Goal: Task Accomplishment & Management: Manage account settings

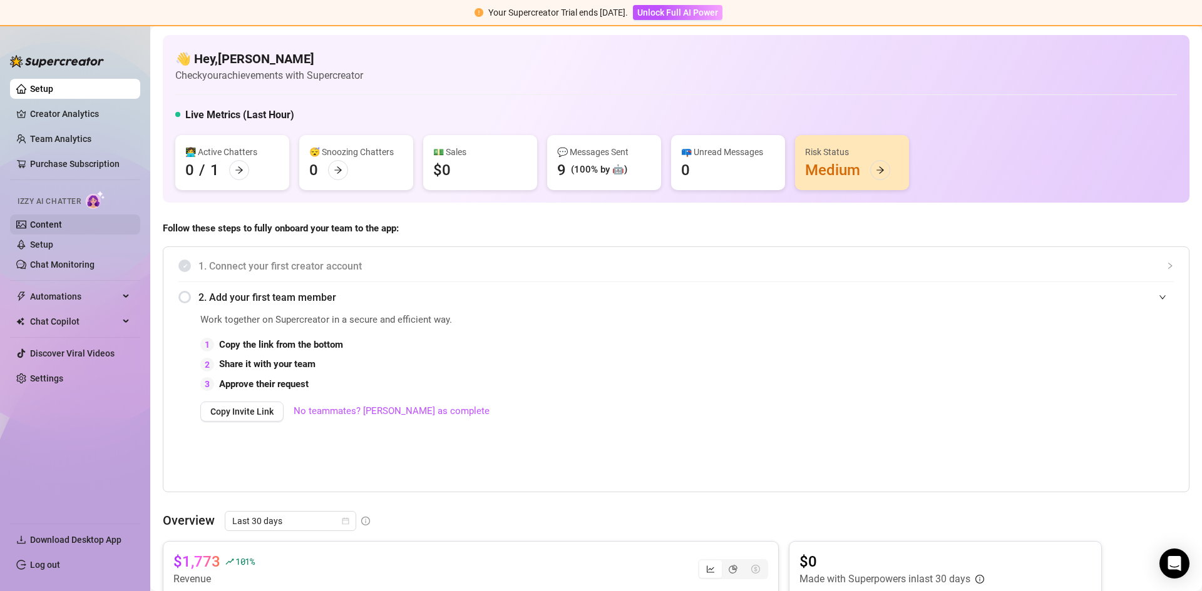
click at [46, 223] on link "Content" at bounding box center [46, 225] width 32 height 10
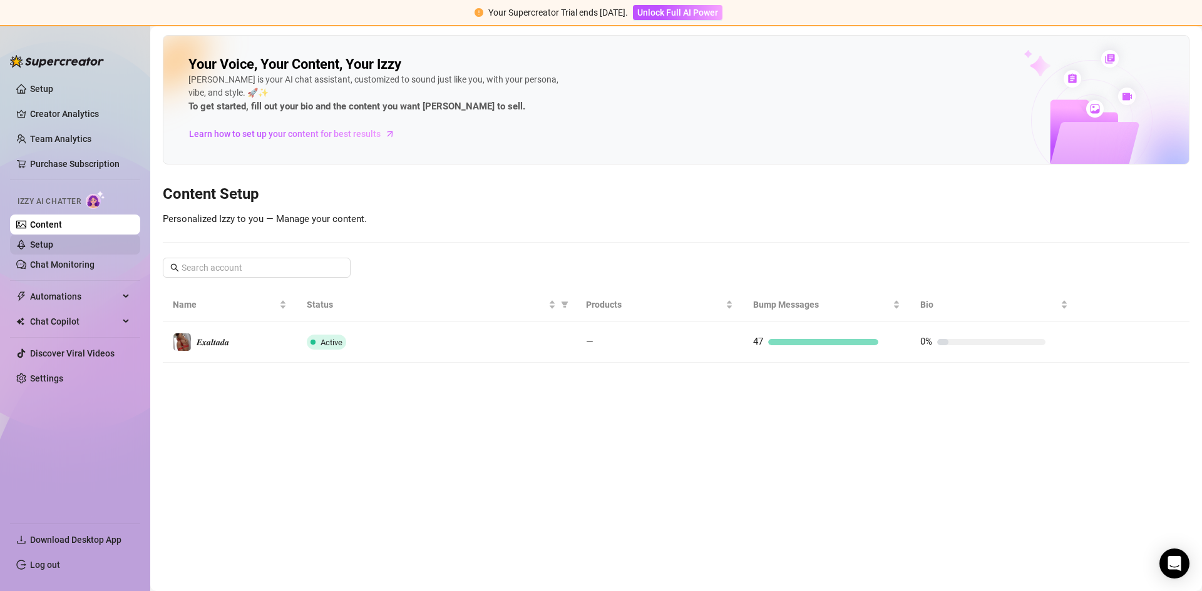
click at [42, 245] on link "Setup" at bounding box center [41, 245] width 23 height 10
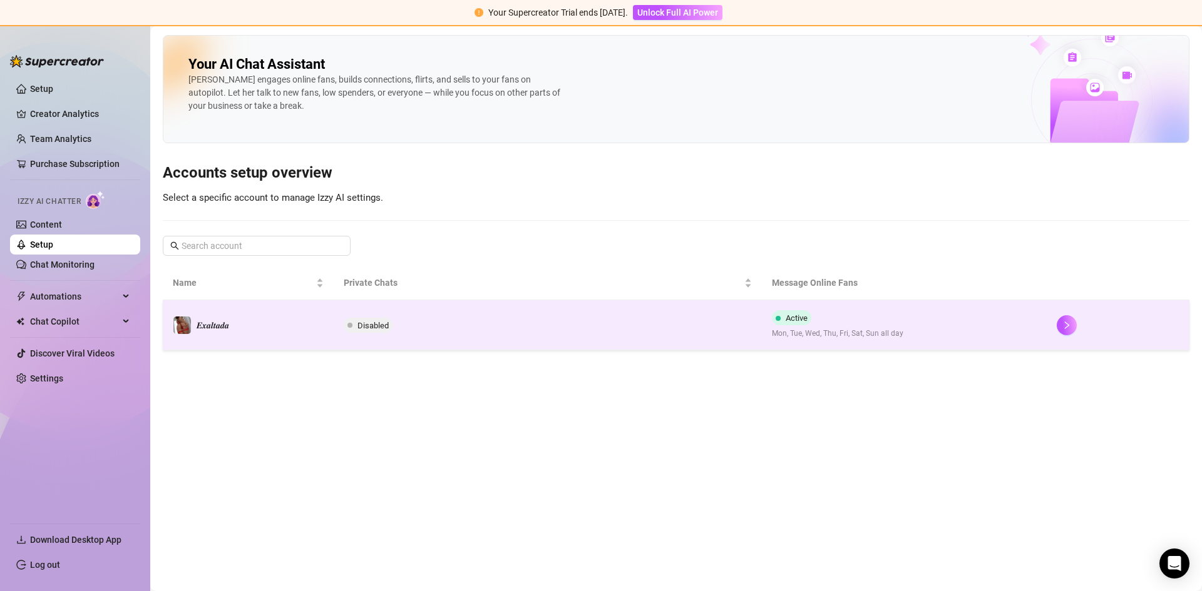
click at [270, 334] on td "𝑬𝒙𝒂𝒍𝒕𝒂𝒅𝒂" at bounding box center [248, 325] width 171 height 50
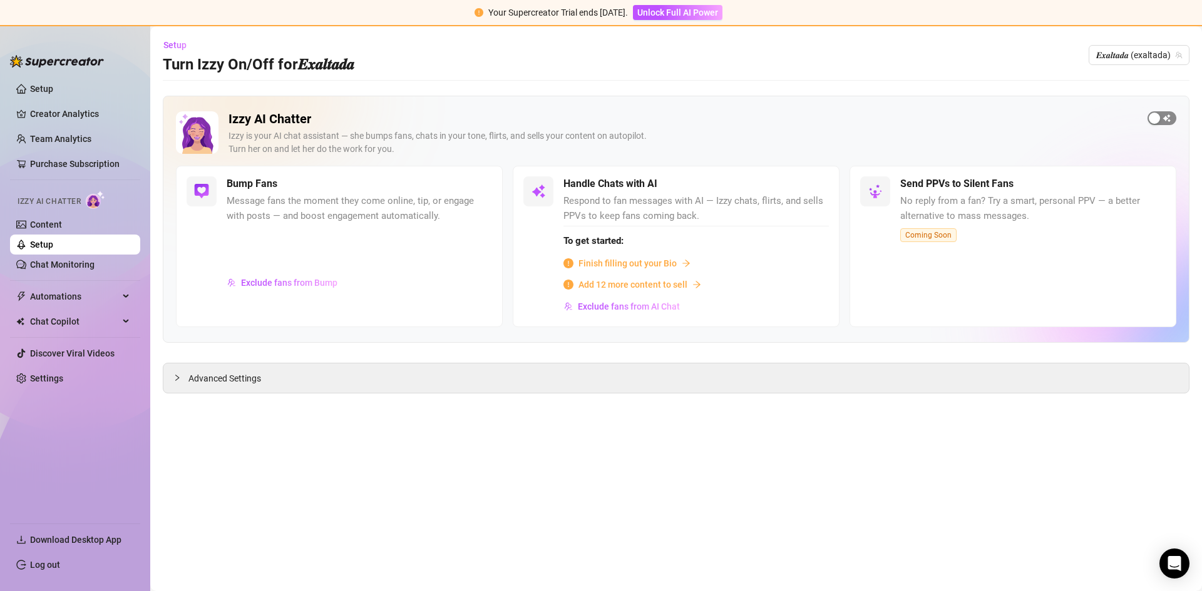
click at [951, 119] on span "button" at bounding box center [1161, 118] width 29 height 14
click at [44, 128] on ul "Setup Creator Analytics Team Analytics Purchase Subscription Izzy AI Chatter Co…" at bounding box center [75, 296] width 130 height 444
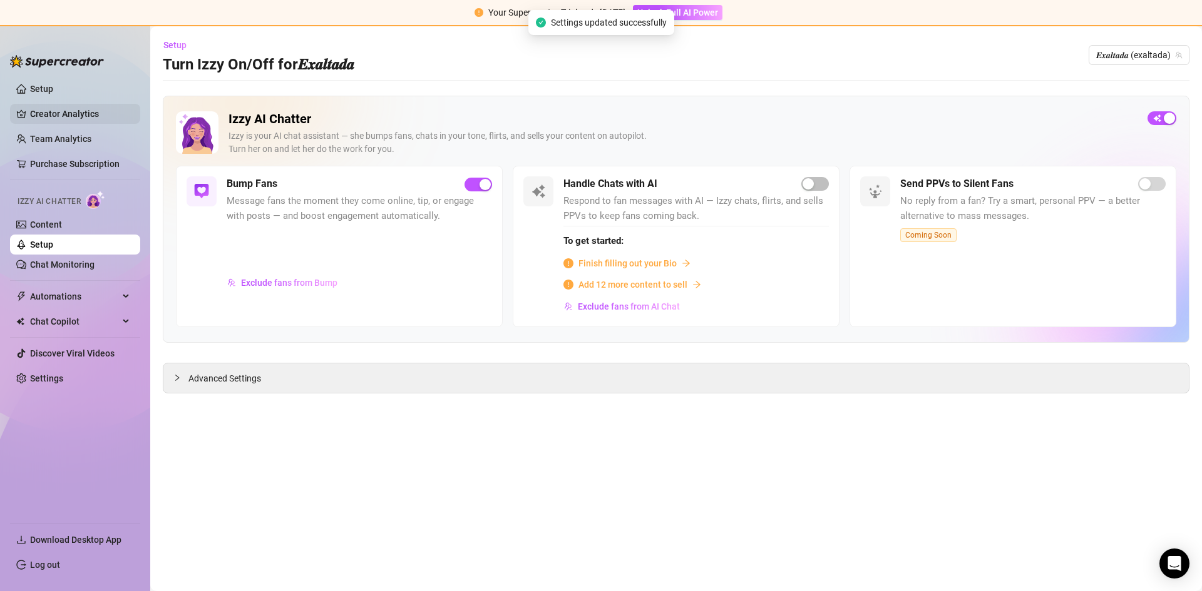
click at [48, 111] on link "Creator Analytics" at bounding box center [80, 114] width 100 height 20
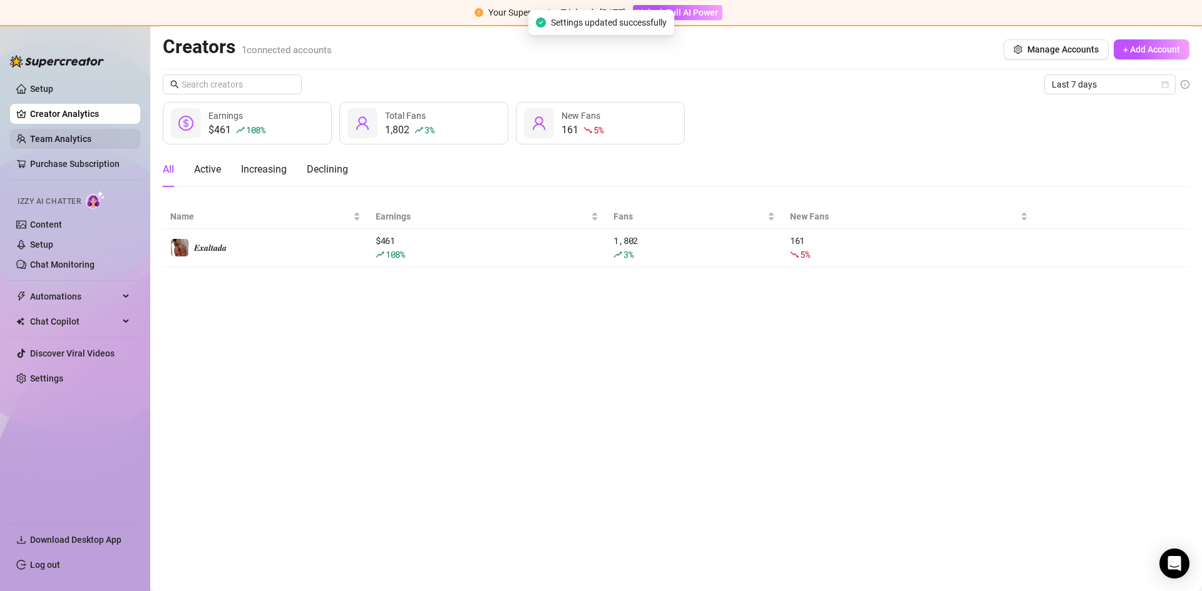
click at [48, 134] on link "Team Analytics" at bounding box center [60, 139] width 61 height 10
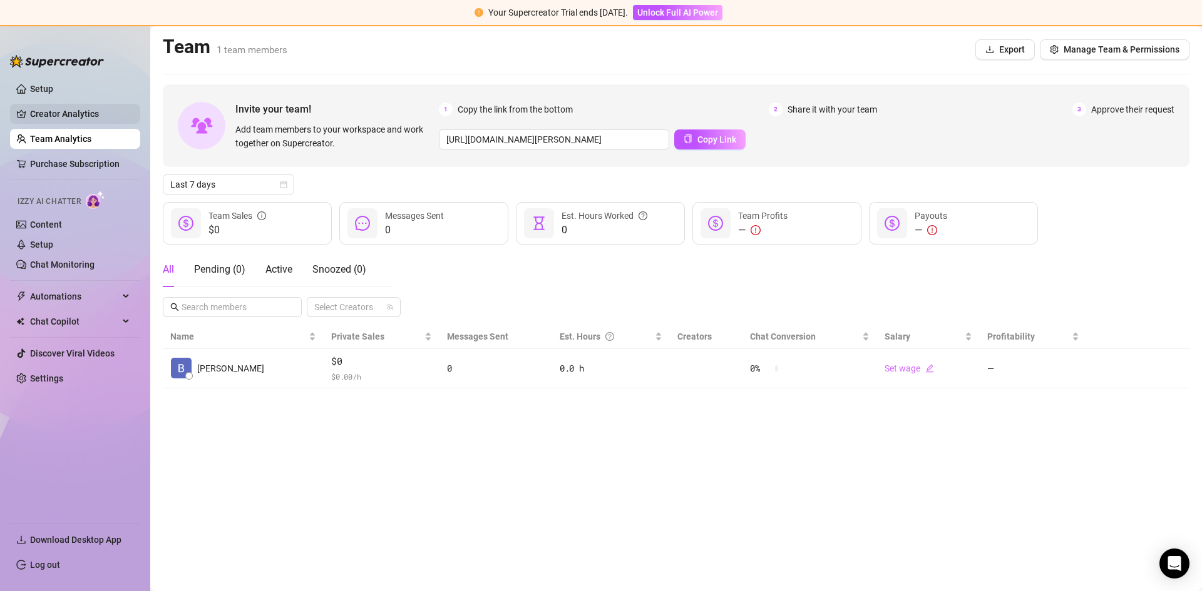
click at [54, 111] on link "Creator Analytics" at bounding box center [80, 114] width 100 height 20
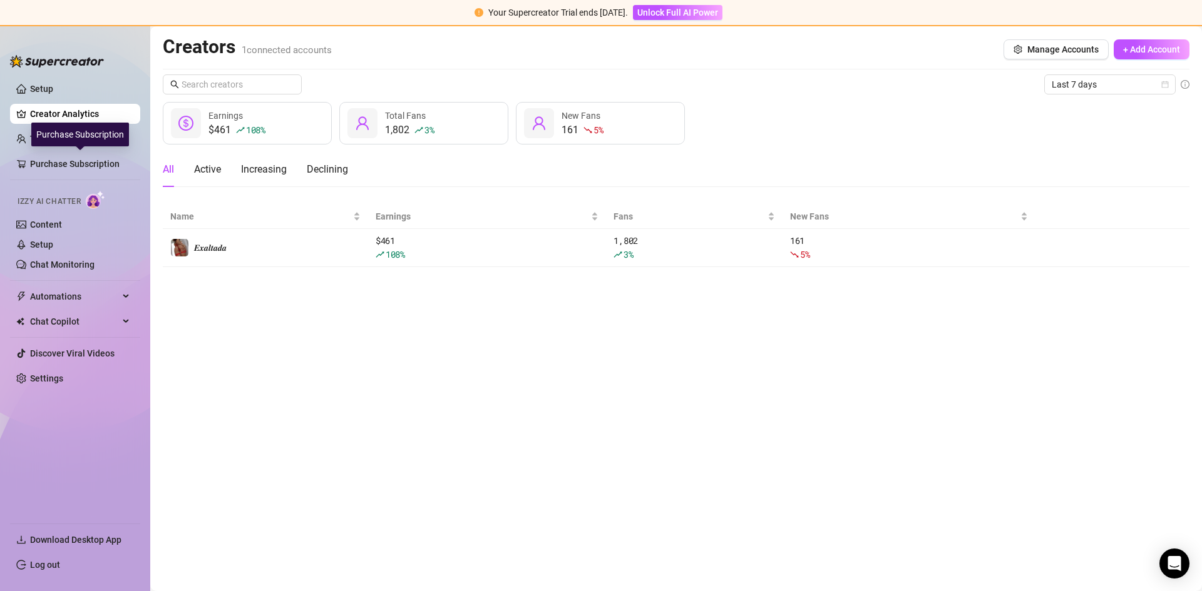
click at [64, 135] on div "Purchase Subscription" at bounding box center [80, 135] width 98 height 24
click at [30, 141] on link "Team Analytics" at bounding box center [60, 139] width 61 height 10
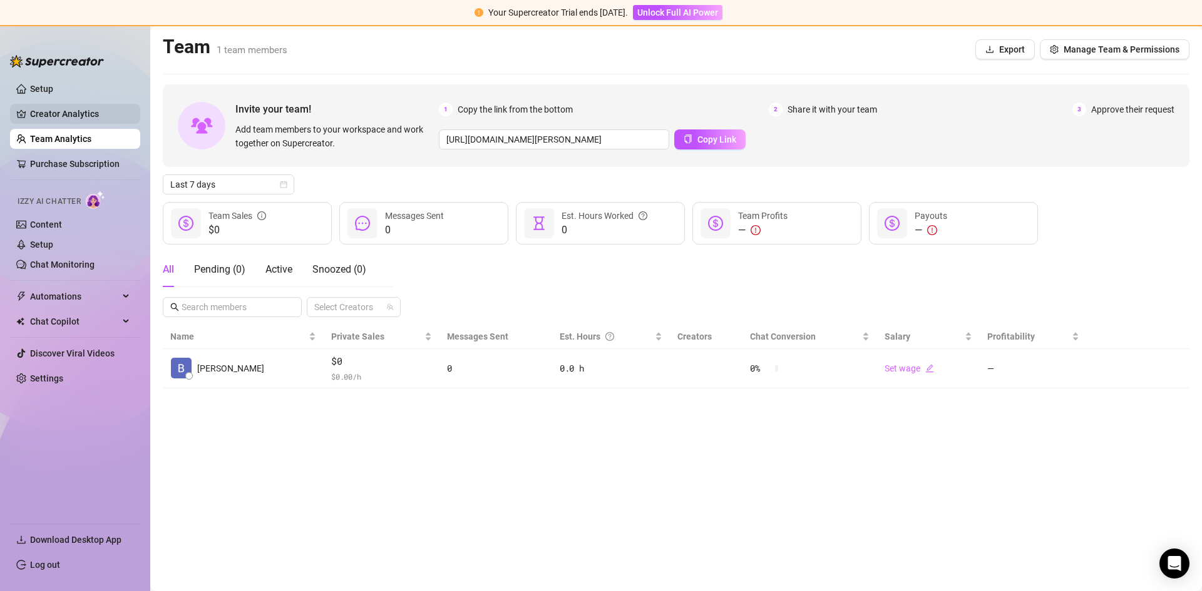
click at [62, 110] on link "Creator Analytics" at bounding box center [80, 114] width 100 height 20
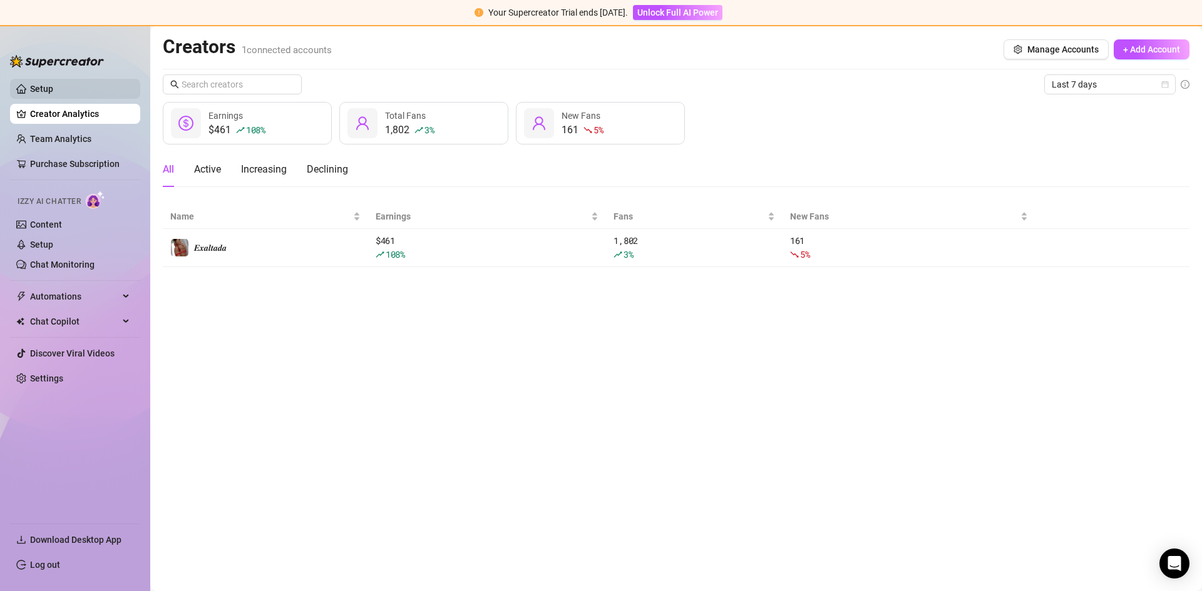
click at [53, 86] on link "Setup" at bounding box center [41, 89] width 23 height 10
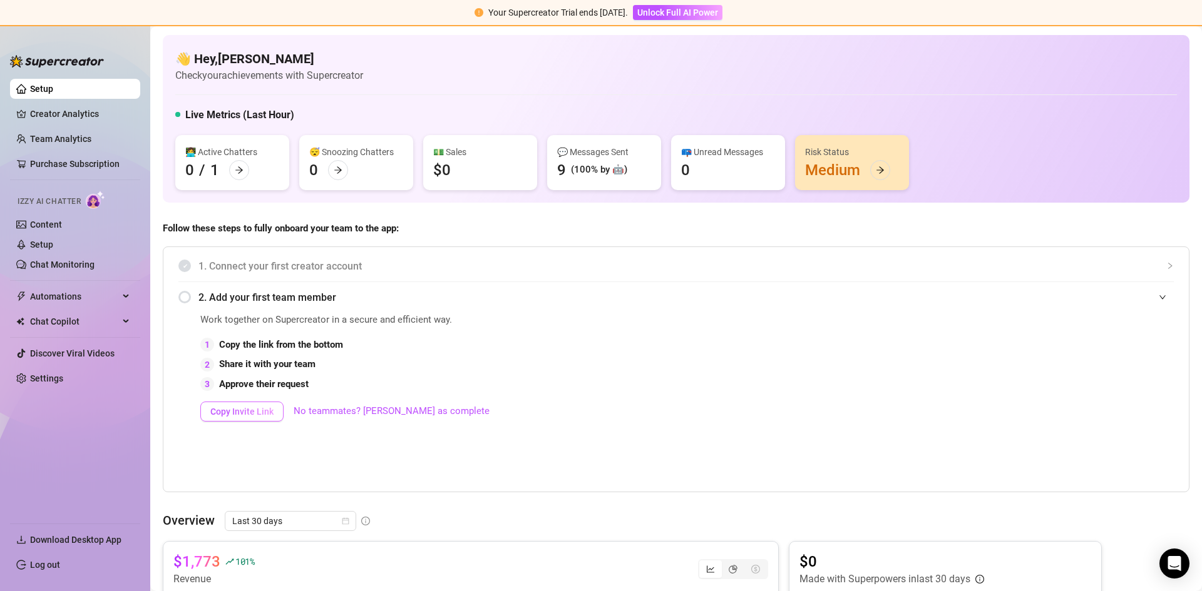
click at [240, 415] on span "Copy Invite Link" at bounding box center [241, 412] width 63 height 10
click at [61, 110] on link "Creator Analytics" at bounding box center [80, 114] width 100 height 20
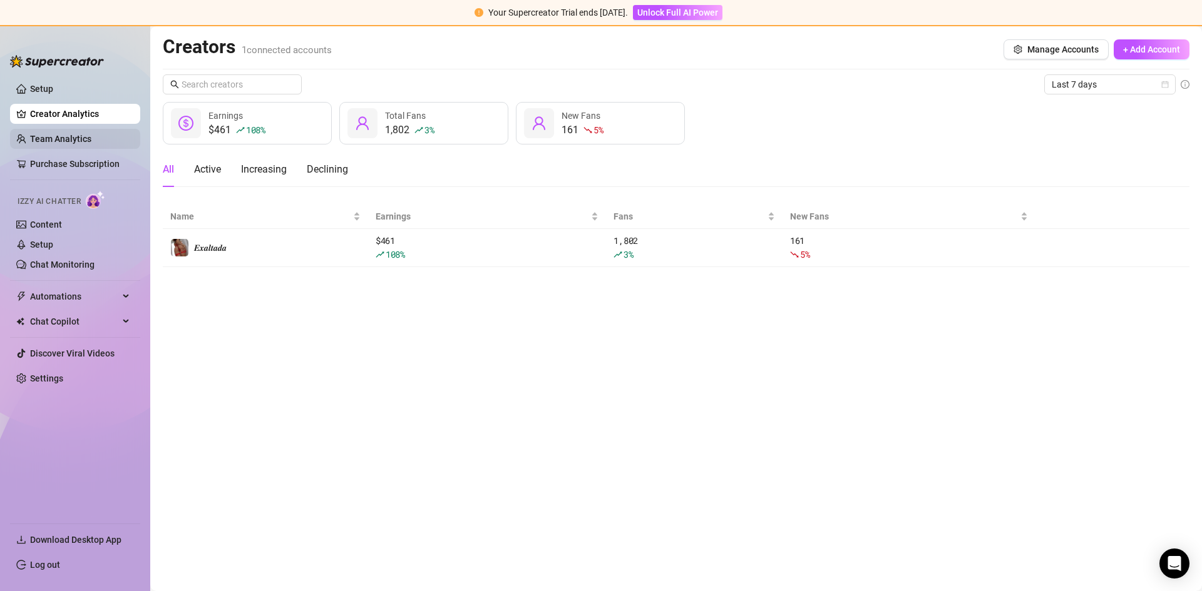
click at [67, 135] on link "Team Analytics" at bounding box center [60, 139] width 61 height 10
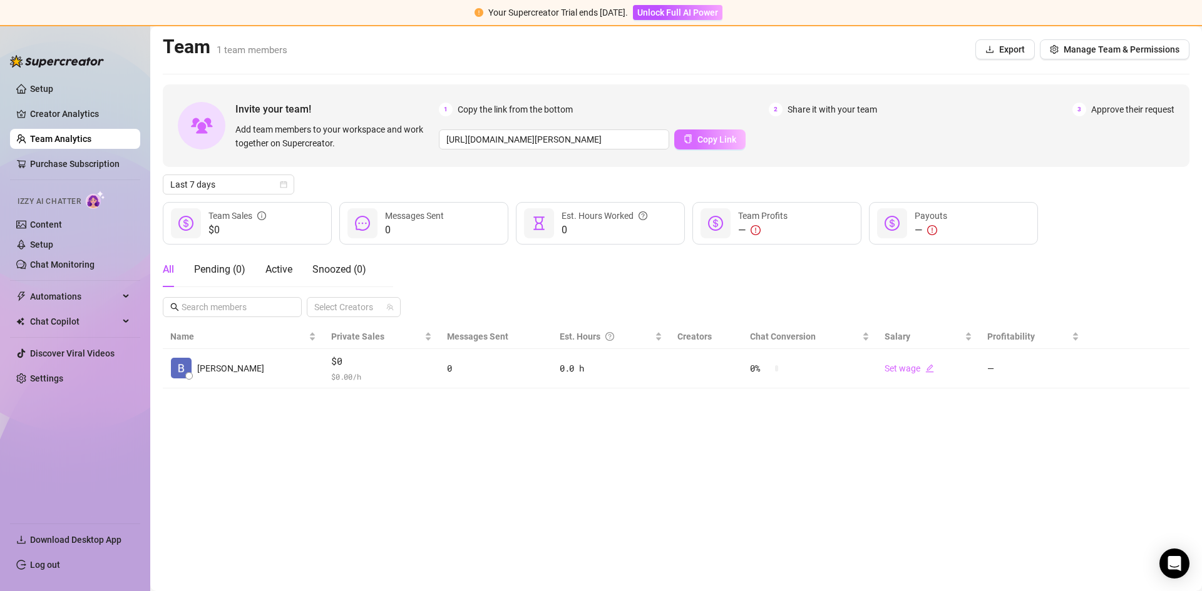
click at [730, 137] on span "Copy Link" at bounding box center [716, 140] width 39 height 10
click at [79, 108] on link "Creator Analytics" at bounding box center [80, 114] width 100 height 20
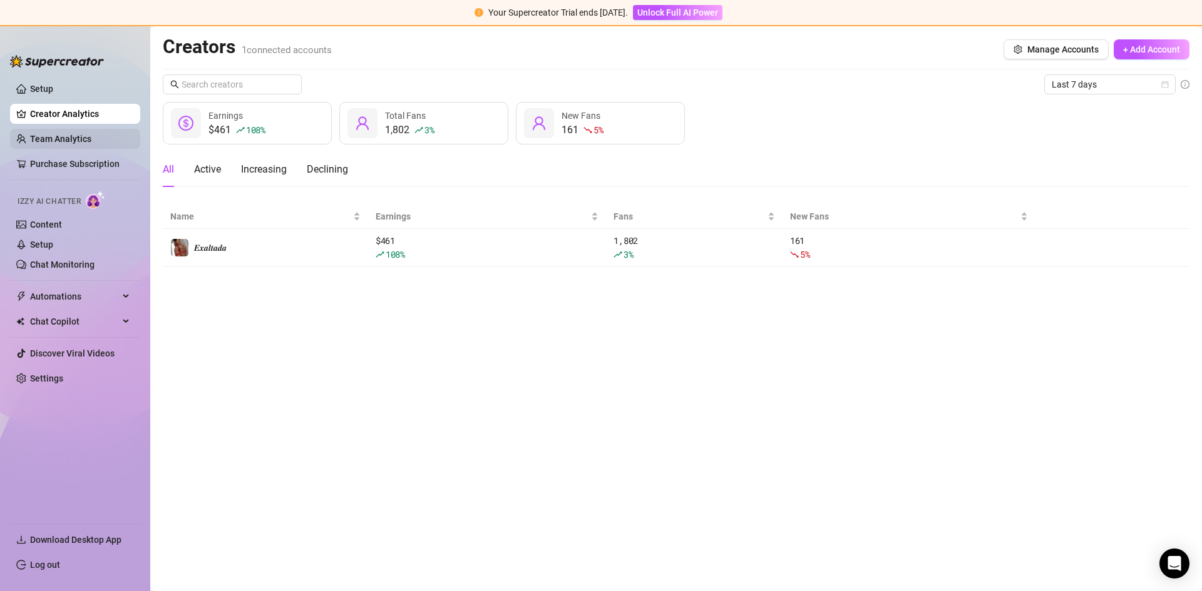
click at [76, 136] on link "Team Analytics" at bounding box center [60, 139] width 61 height 10
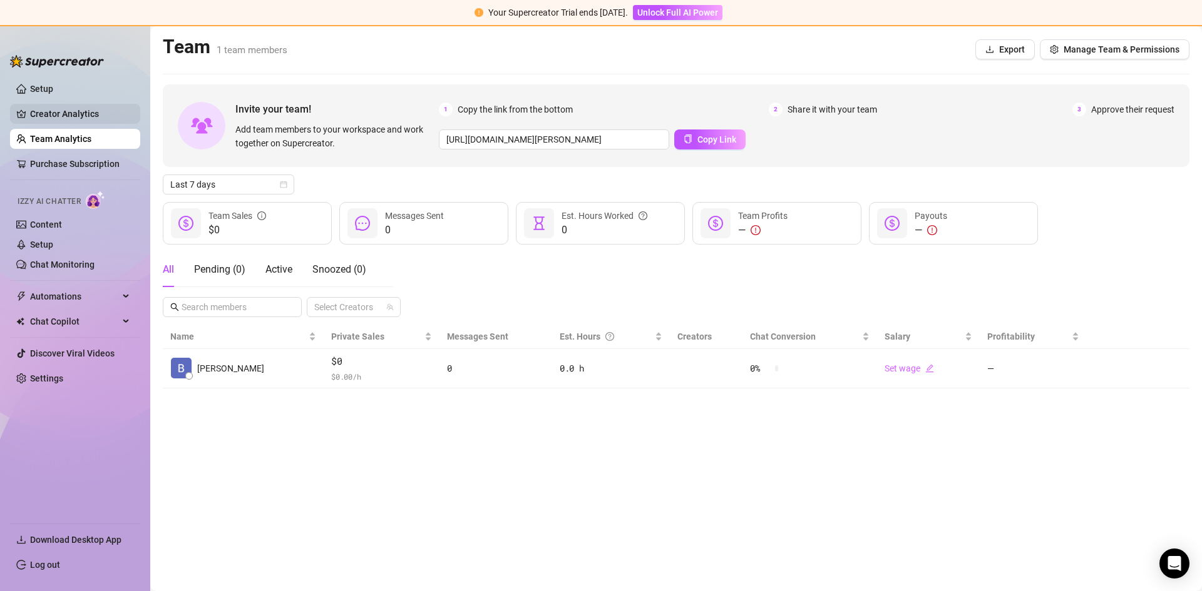
click at [74, 113] on link "Creator Analytics" at bounding box center [80, 114] width 100 height 20
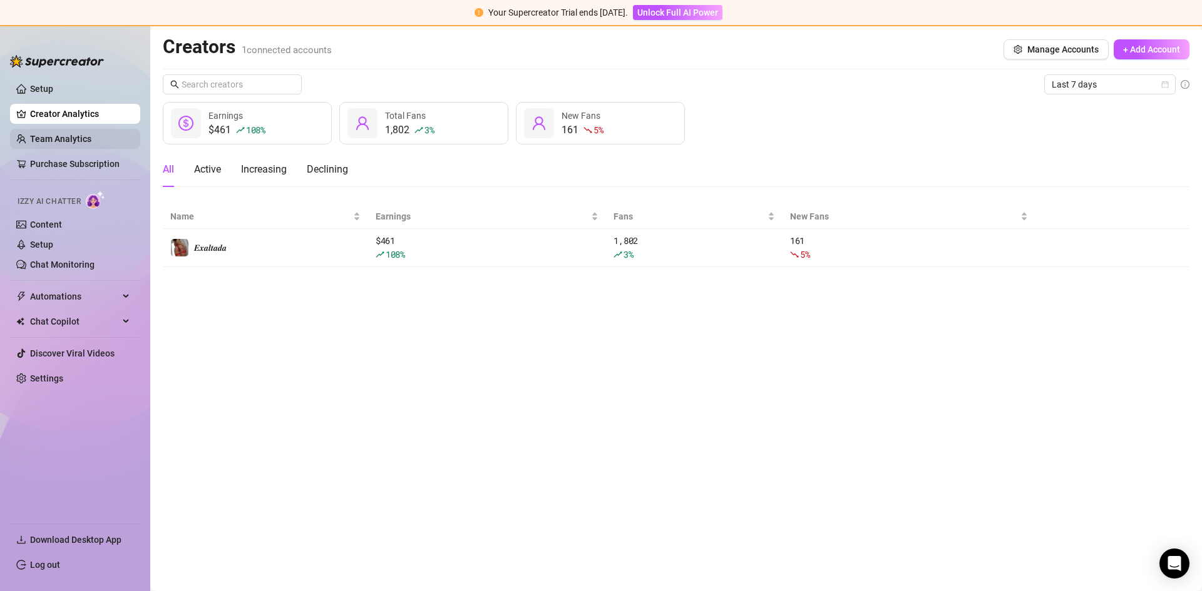
click at [73, 134] on link "Team Analytics" at bounding box center [60, 139] width 61 height 10
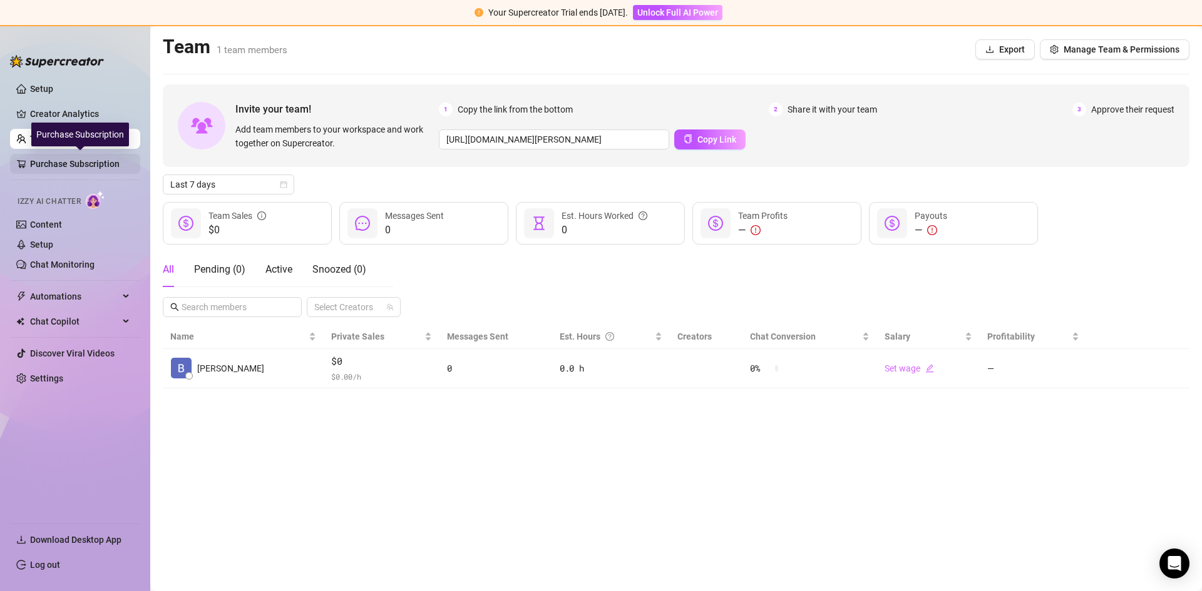
click at [68, 161] on link "Purchase Subscription" at bounding box center [80, 164] width 100 height 20
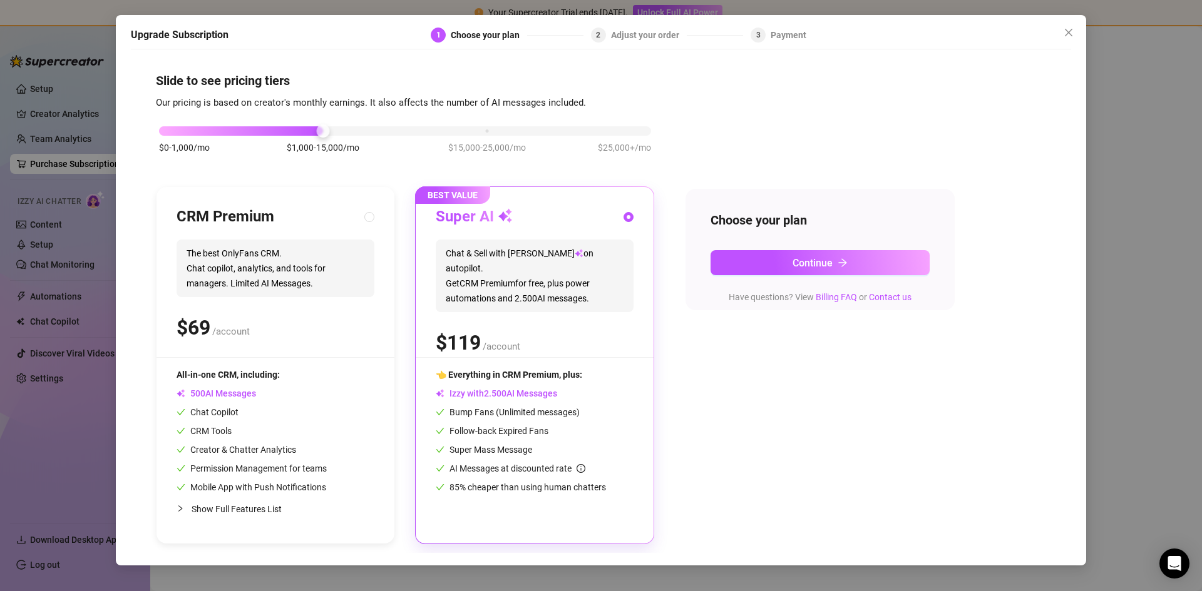
click at [61, 137] on div "Upgrade Subscription 1 Choose your plan 2 Adjust your order 3 Payment Slide to …" at bounding box center [601, 295] width 1202 height 591
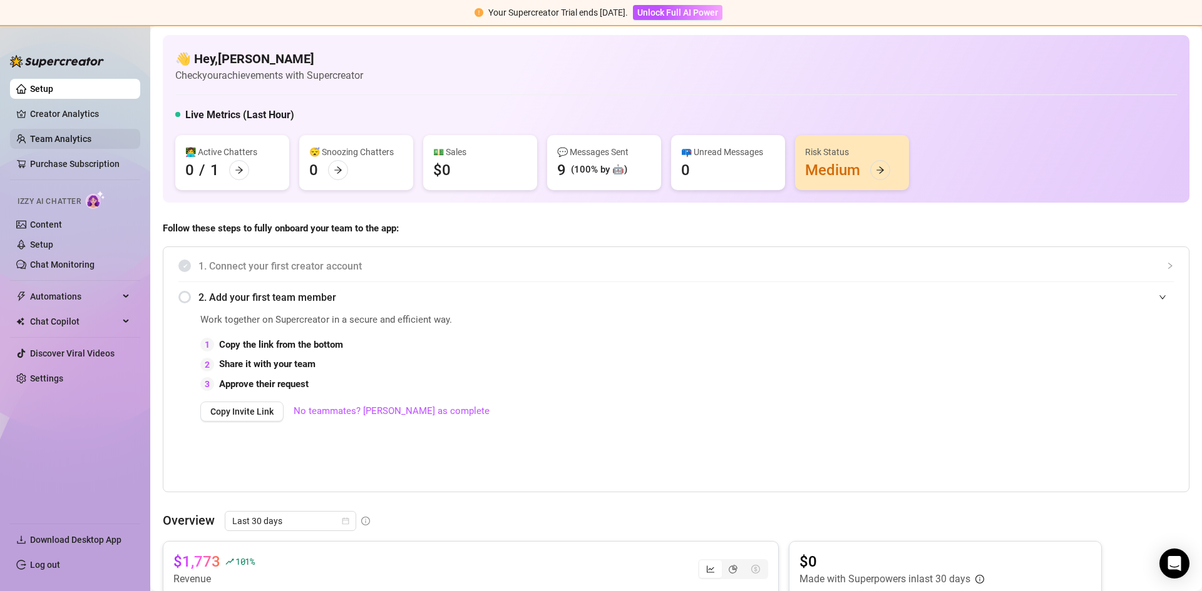
click at [76, 142] on link "Team Analytics" at bounding box center [60, 139] width 61 height 10
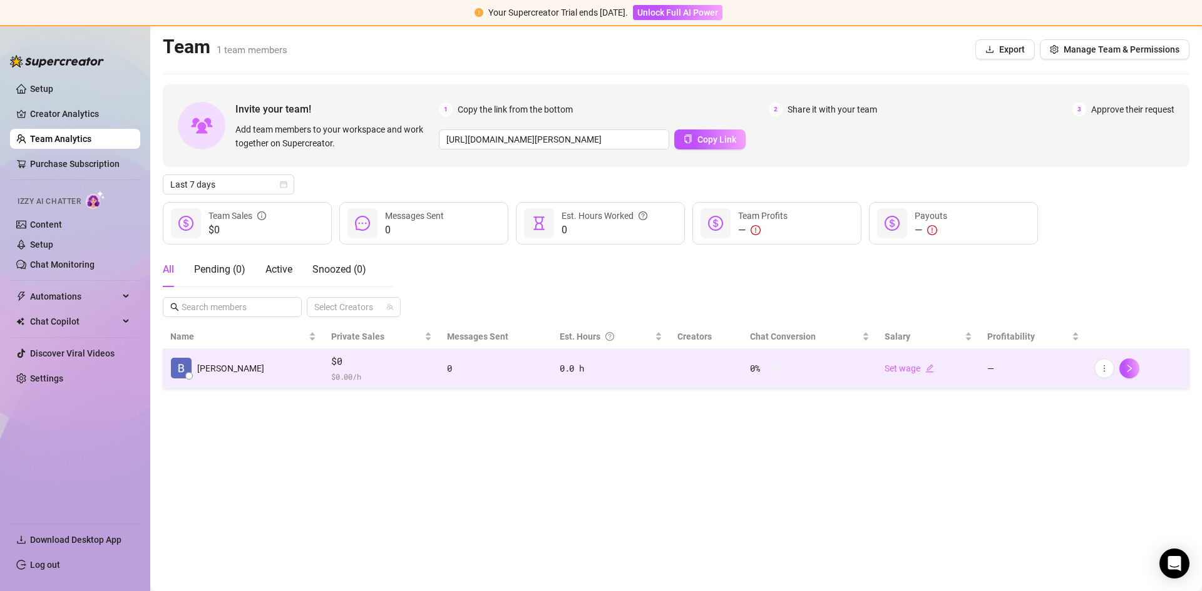
click at [368, 368] on span "$0" at bounding box center [381, 361] width 101 height 15
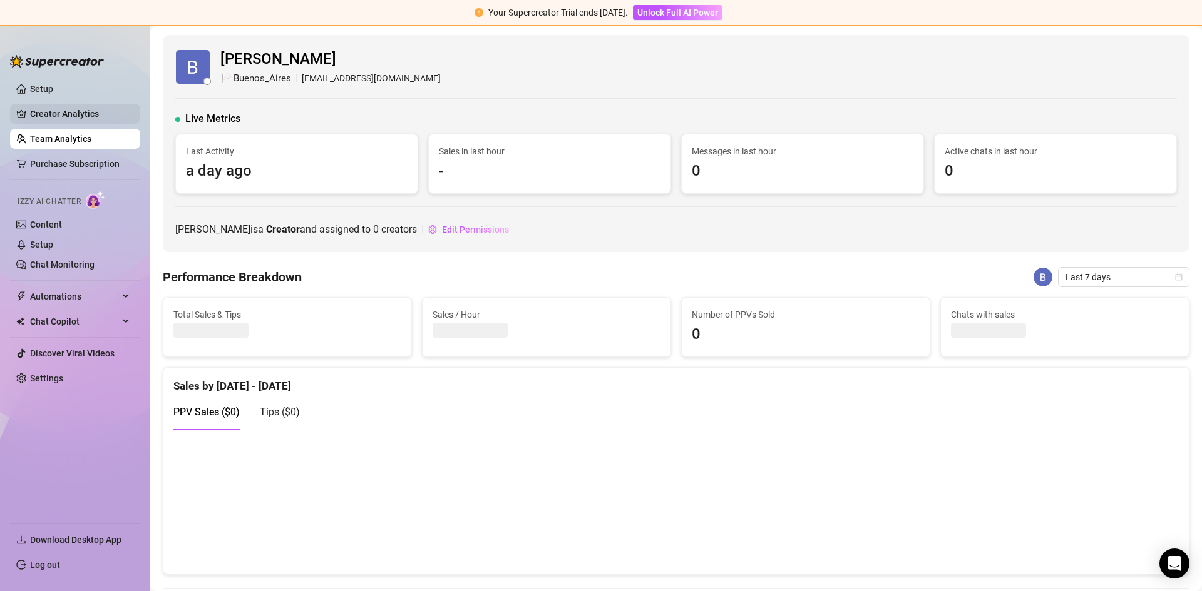
click at [46, 116] on link "Creator Analytics" at bounding box center [80, 114] width 100 height 20
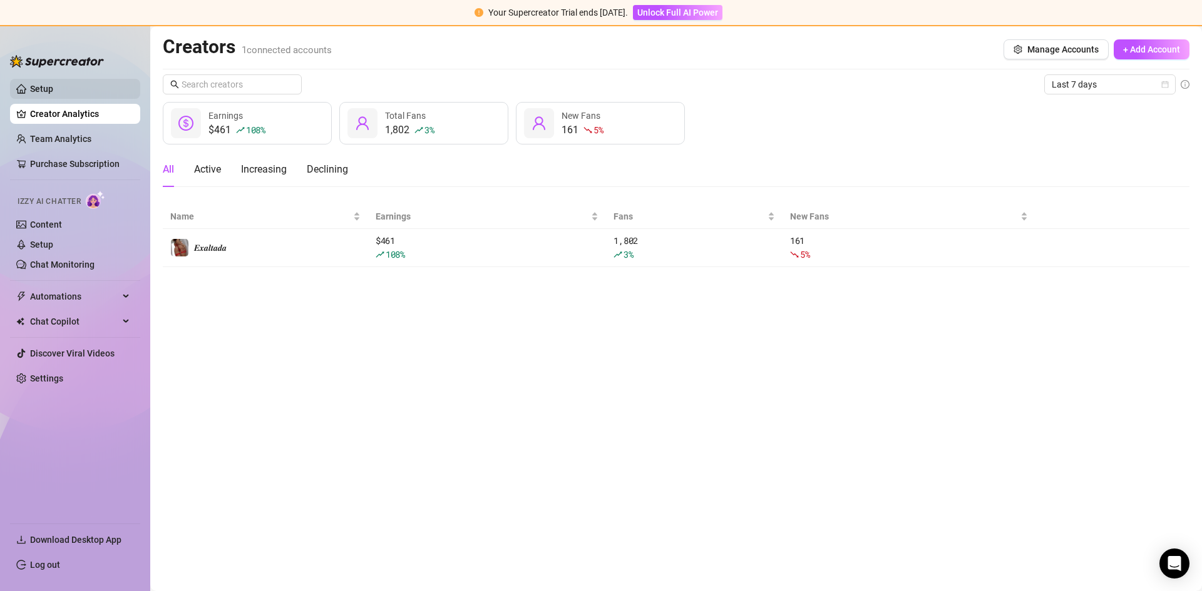
click at [53, 85] on link "Setup" at bounding box center [41, 89] width 23 height 10
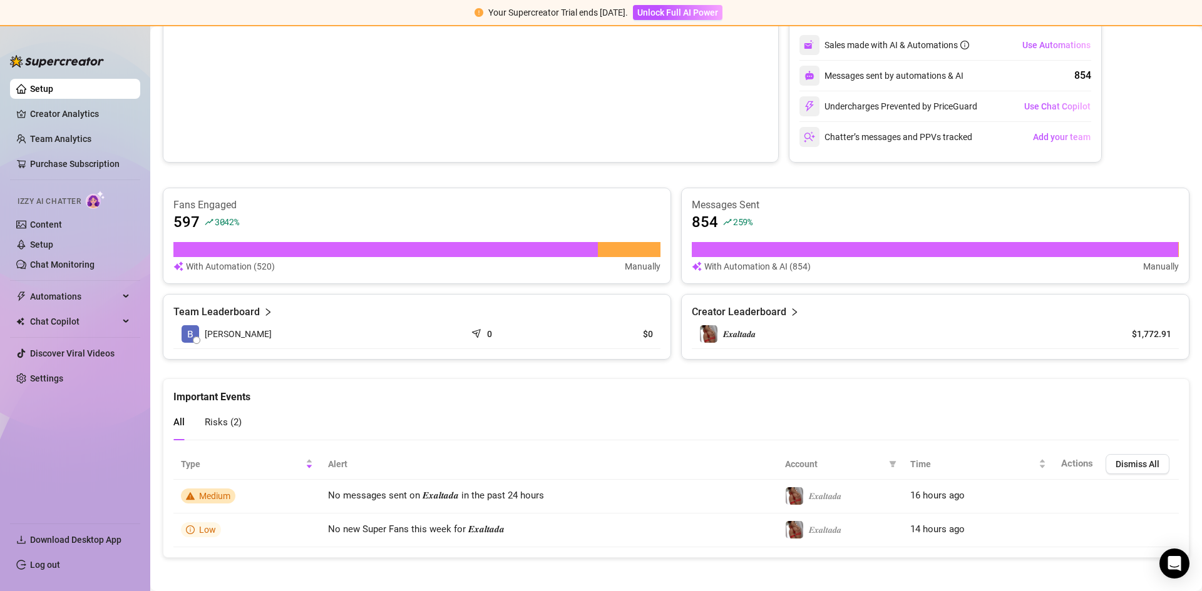
scroll to position [571, 0]
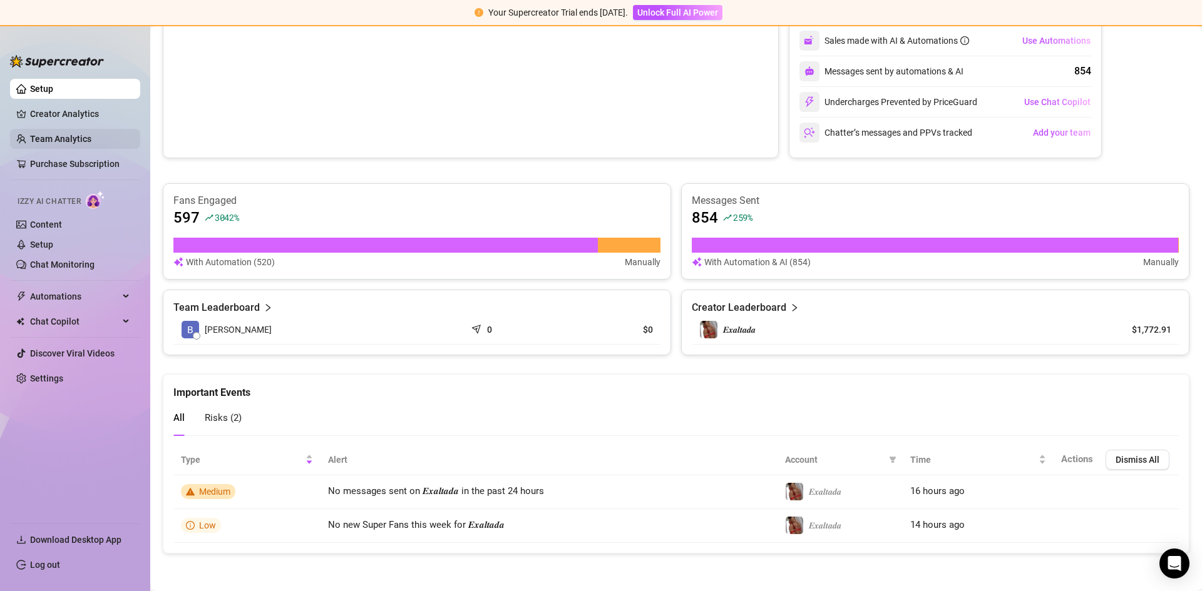
click at [64, 134] on link "Team Analytics" at bounding box center [60, 139] width 61 height 10
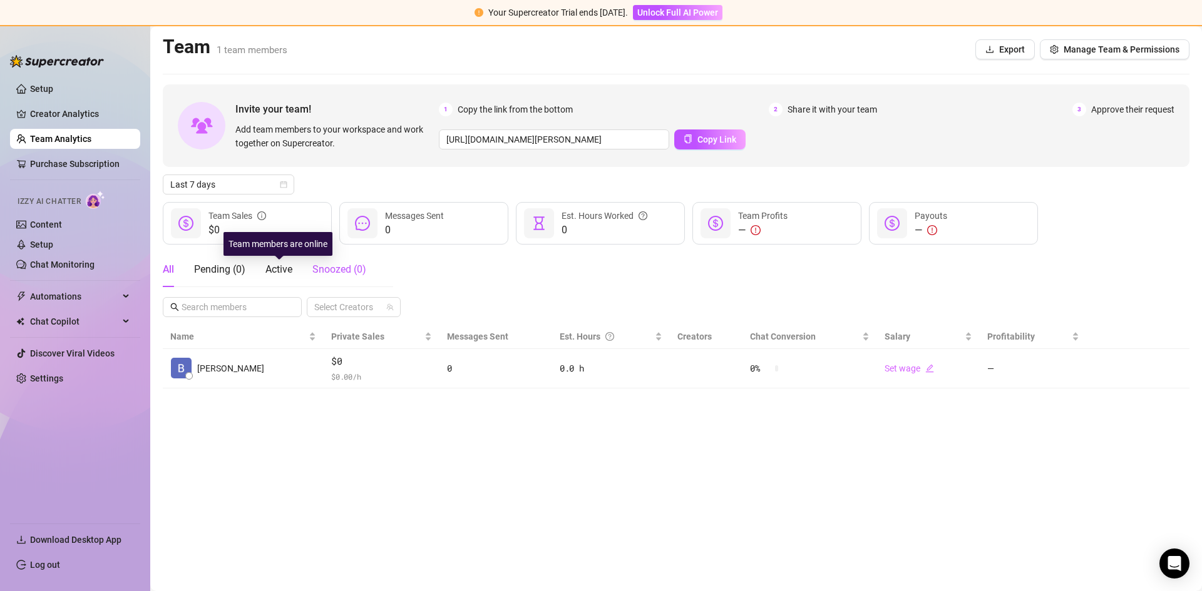
click at [325, 272] on span "Snoozed ( 0 )" at bounding box center [339, 269] width 54 height 12
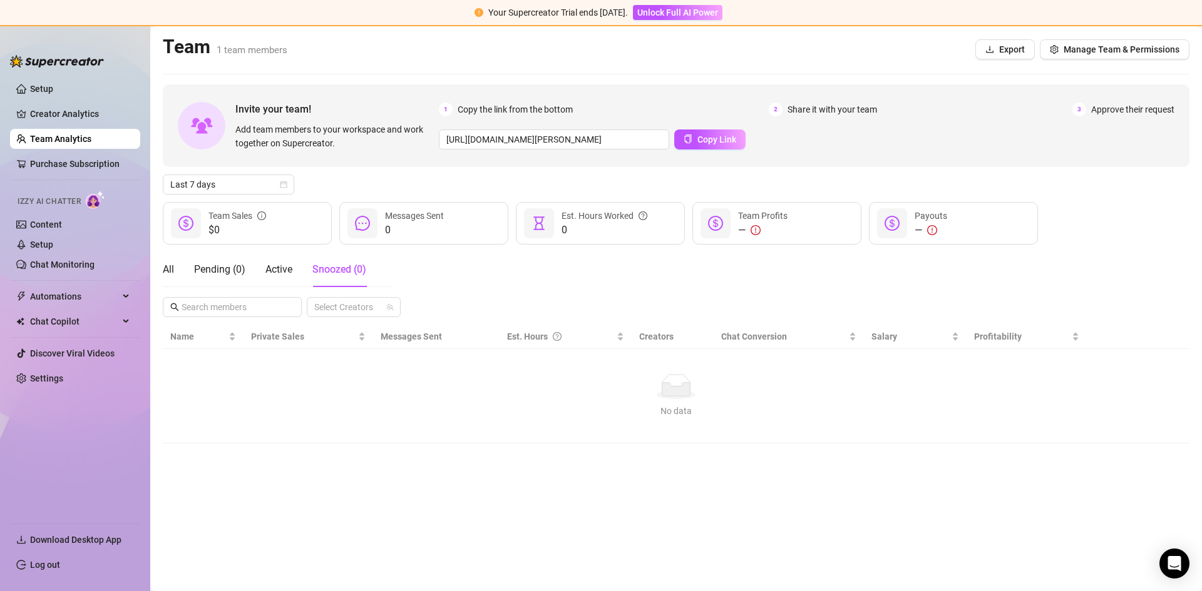
click at [265, 270] on div "All Pending ( 0 ) Active Snoozed ( 0 )" at bounding box center [264, 269] width 203 height 35
click at [220, 267] on div "Pending ( 0 )" at bounding box center [219, 269] width 51 height 15
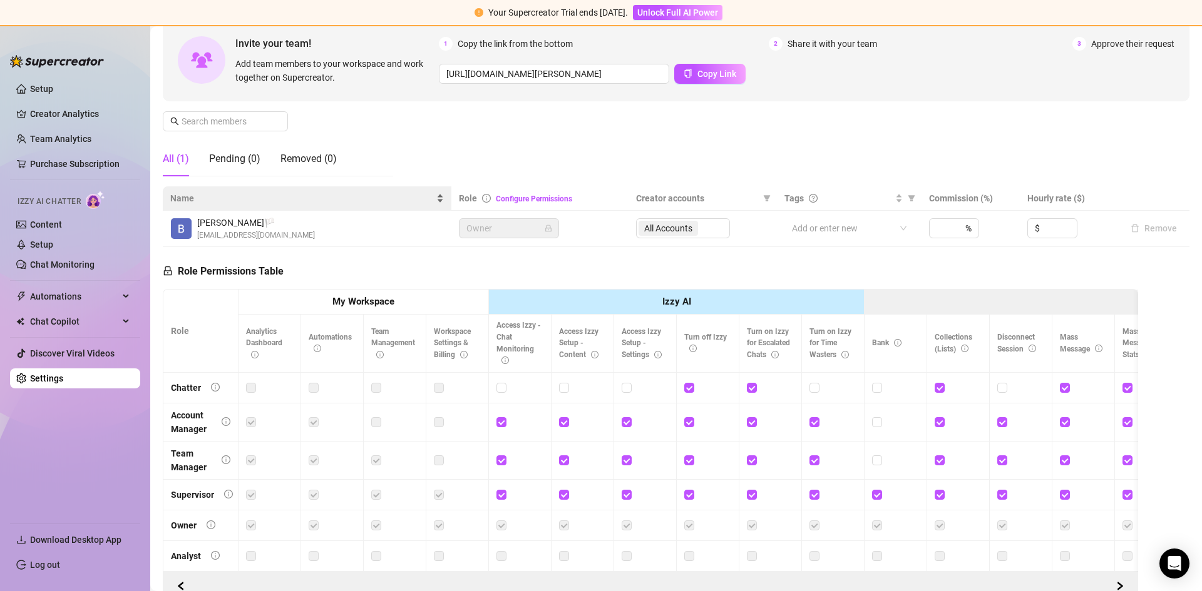
scroll to position [63, 0]
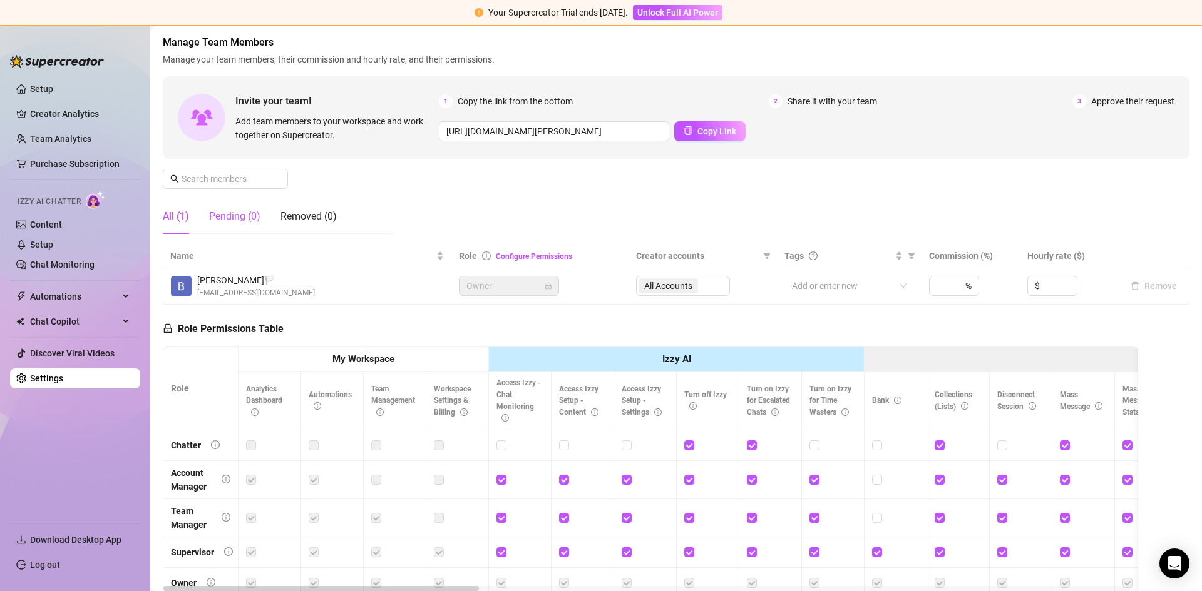
click at [236, 222] on div "Pending (0)" at bounding box center [234, 216] width 51 height 15
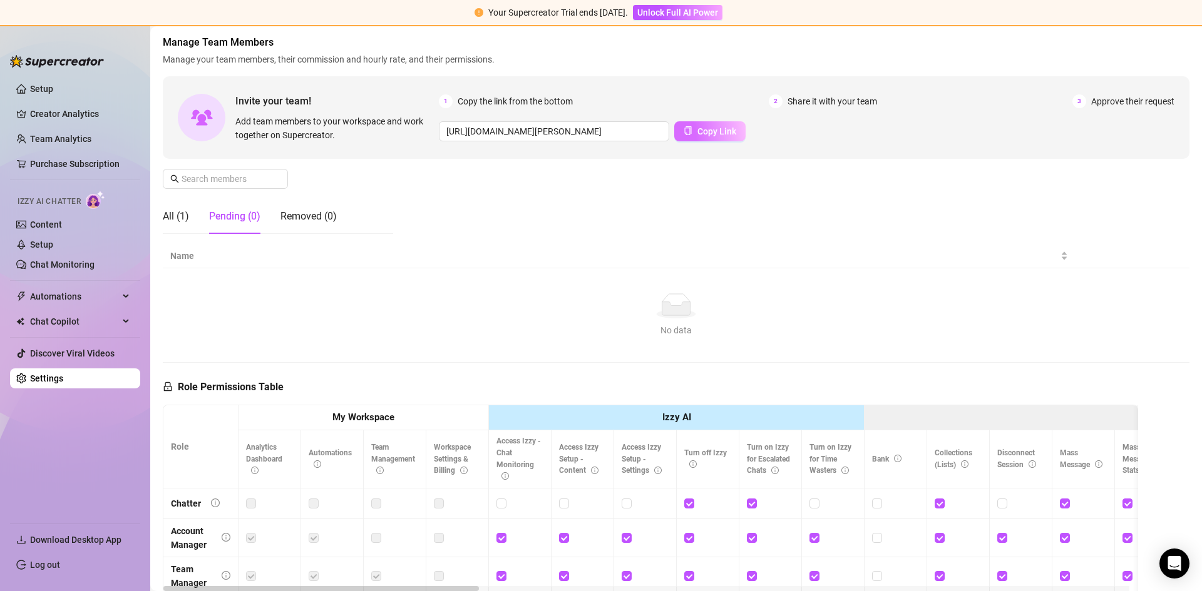
click at [684, 134] on icon "copy" at bounding box center [687, 130] width 9 height 9
click at [197, 220] on div "All (1) Pending (0) Removed (0)" at bounding box center [250, 216] width 174 height 35
click at [191, 217] on div "All (1) Pending (0) Removed (0)" at bounding box center [250, 216] width 174 height 35
click at [188, 216] on div "All (1)" at bounding box center [176, 216] width 26 height 15
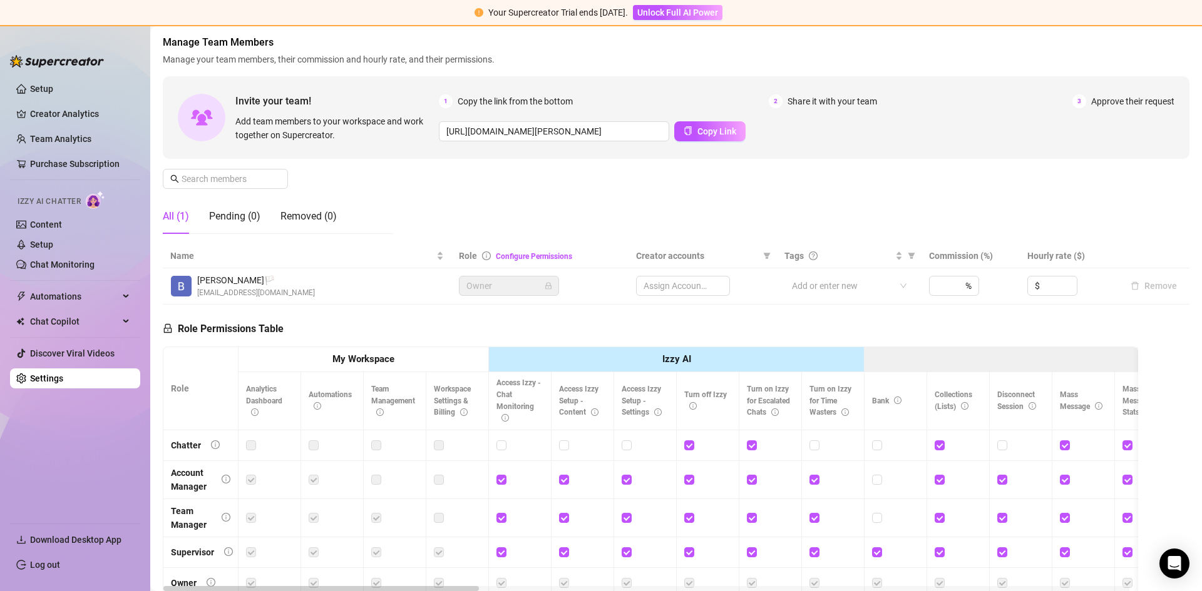
click at [188, 216] on div "All (1)" at bounding box center [176, 216] width 26 height 15
click at [65, 107] on link "Creator Analytics" at bounding box center [80, 114] width 100 height 20
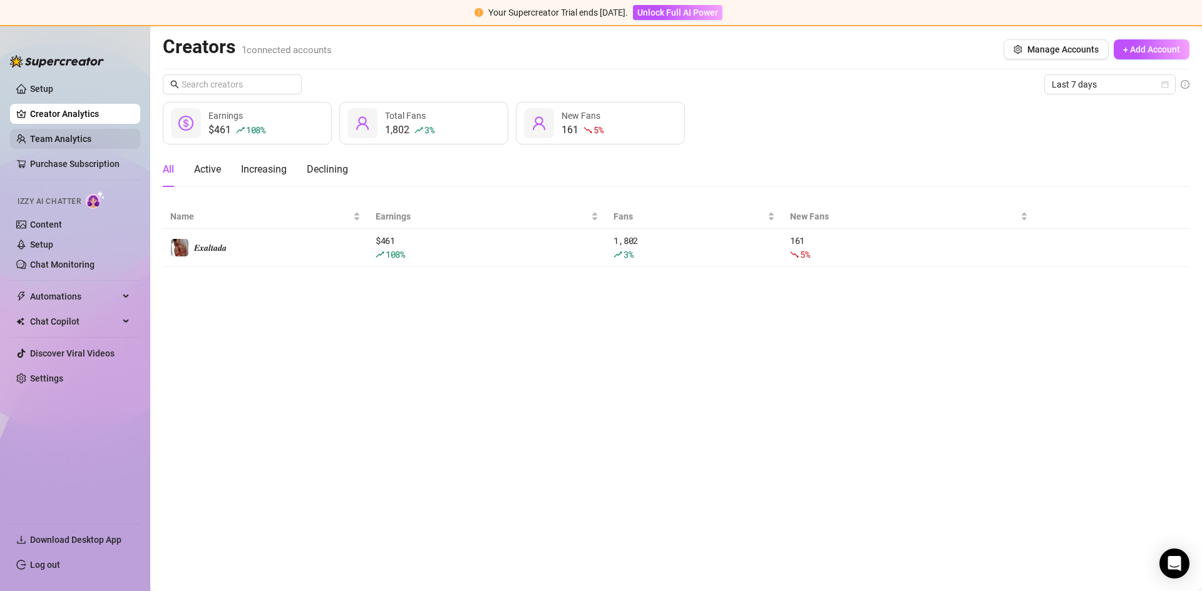
click at [71, 140] on link "Team Analytics" at bounding box center [60, 139] width 61 height 10
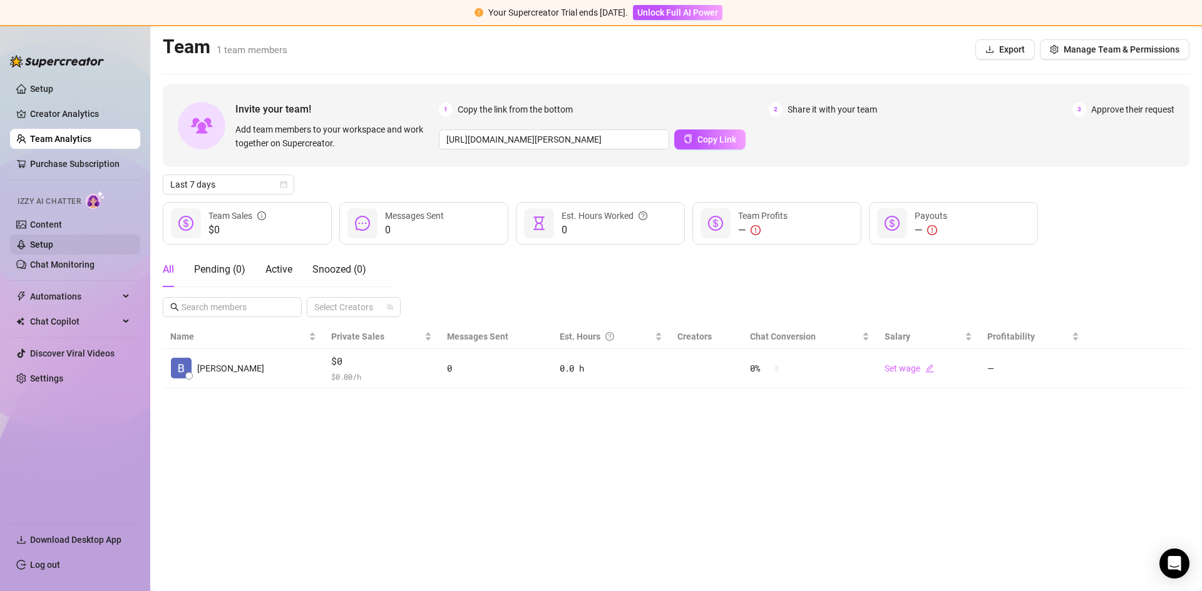
click at [42, 246] on link "Setup" at bounding box center [41, 245] width 23 height 10
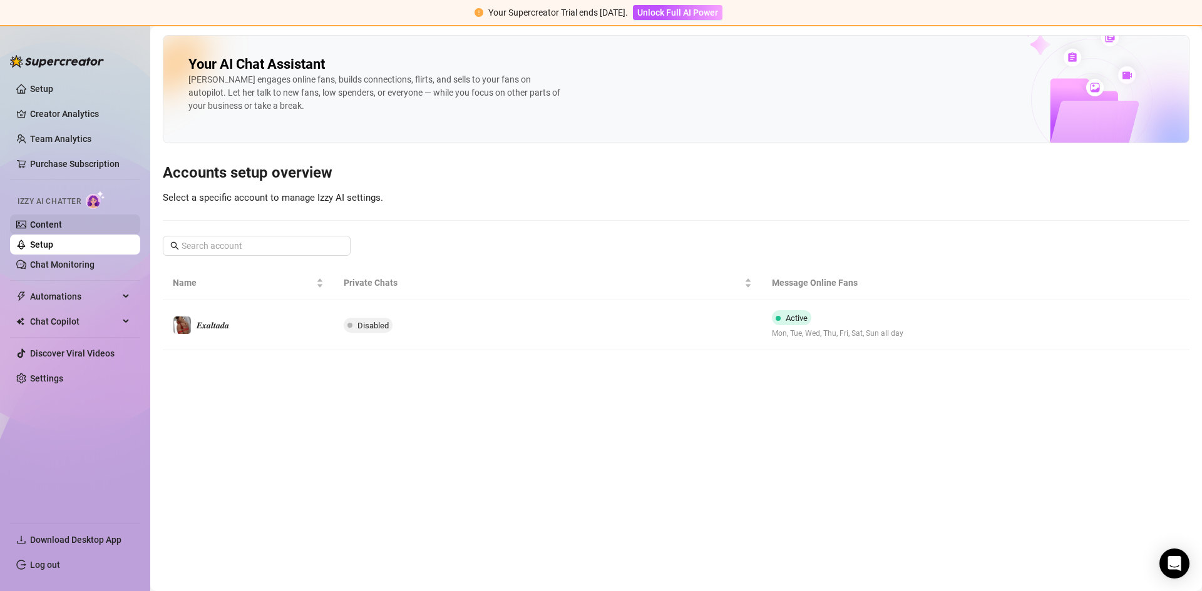
click at [62, 225] on link "Content" at bounding box center [46, 225] width 32 height 10
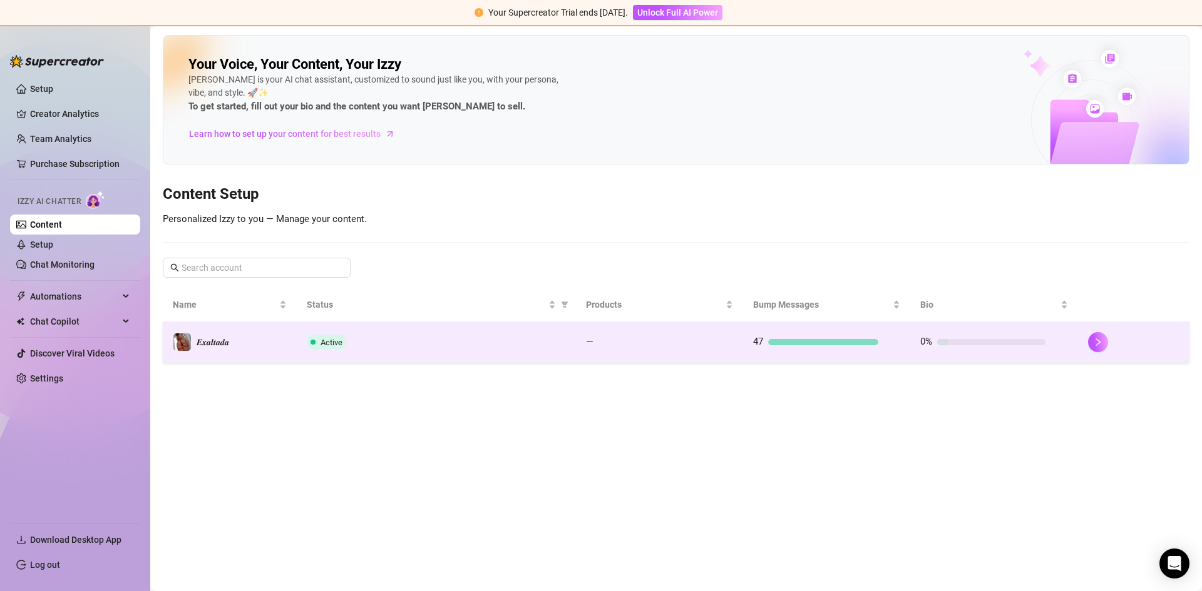
click at [252, 329] on td "𝑬𝒙𝒂𝒍𝒕𝒂𝒅𝒂" at bounding box center [230, 342] width 134 height 41
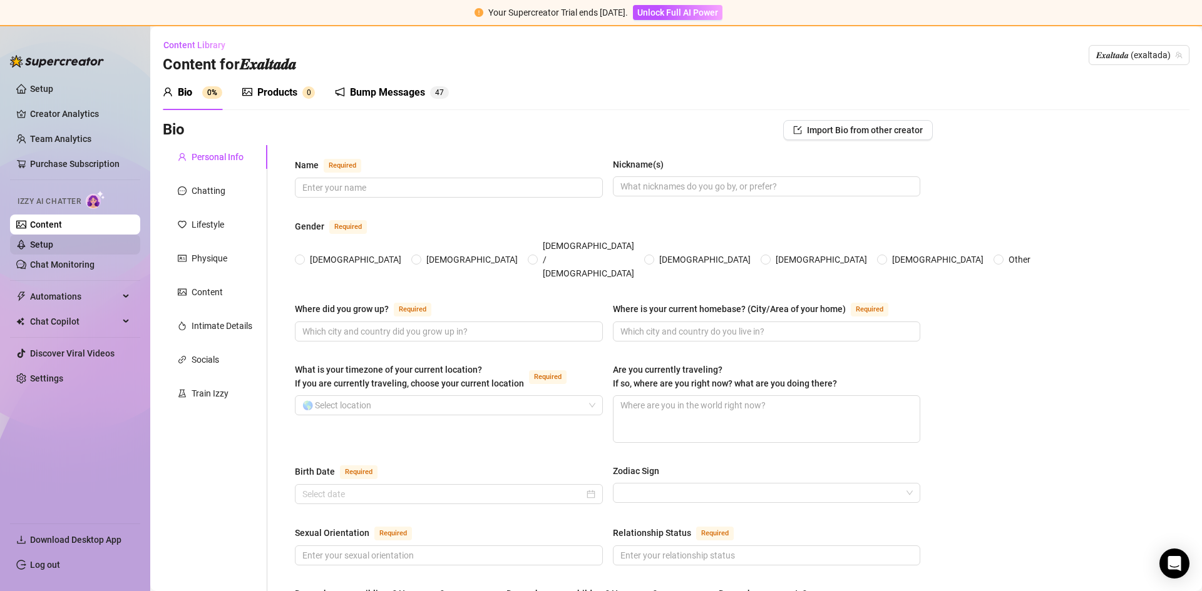
click at [53, 243] on link "Setup" at bounding box center [41, 245] width 23 height 10
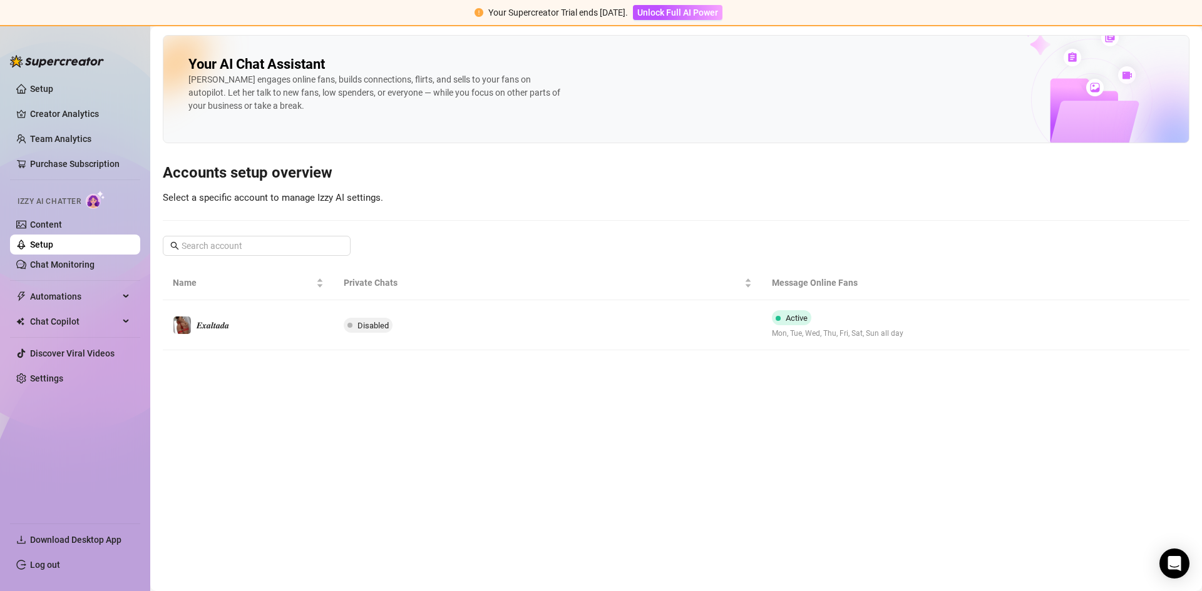
click at [56, 451] on link "Log out" at bounding box center [45, 565] width 30 height 10
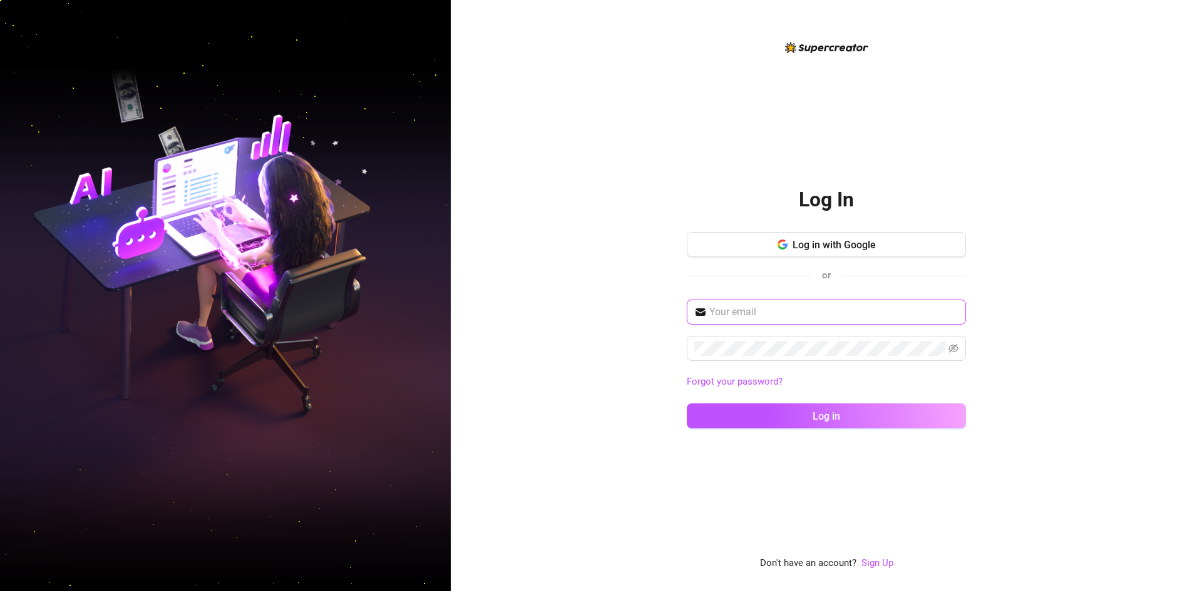
click at [781, 313] on input "text" at bounding box center [833, 312] width 249 height 15
type input "[EMAIL_ADDRESS][DOMAIN_NAME]"
click at [789, 340] on span at bounding box center [826, 348] width 279 height 25
click at [881, 308] on input "[EMAIL_ADDRESS][DOMAIN_NAME]" at bounding box center [833, 312] width 249 height 15
click at [839, 254] on button "Log in with Google" at bounding box center [826, 244] width 279 height 25
